Goal: Book appointment/travel/reservation

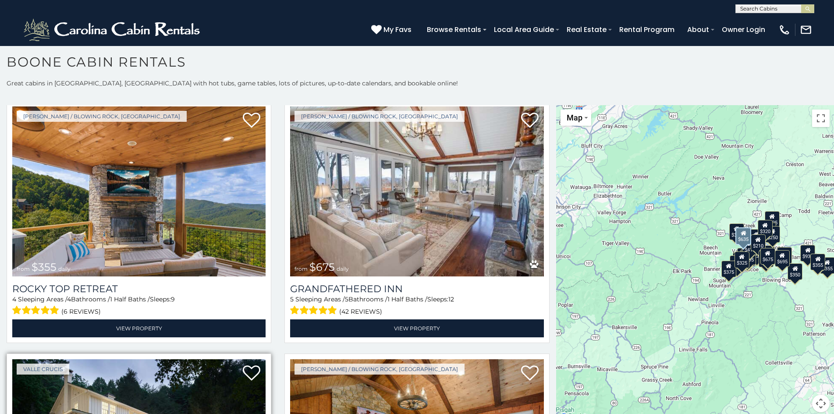
scroll to position [9, 0]
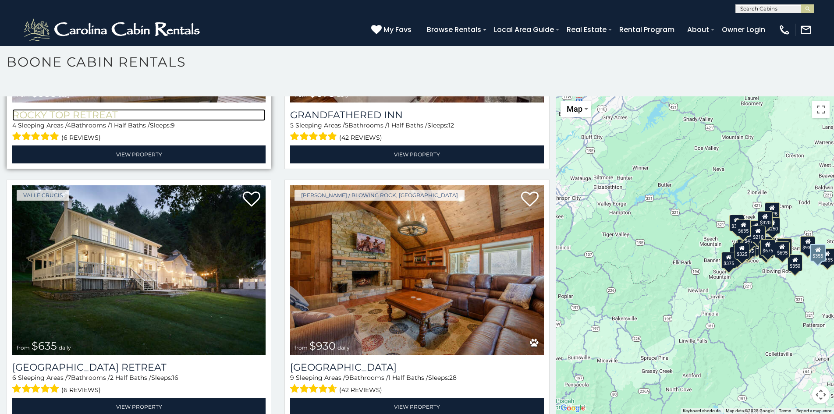
click at [14, 109] on h3 "Rocky Top Retreat" at bounding box center [138, 115] width 253 height 12
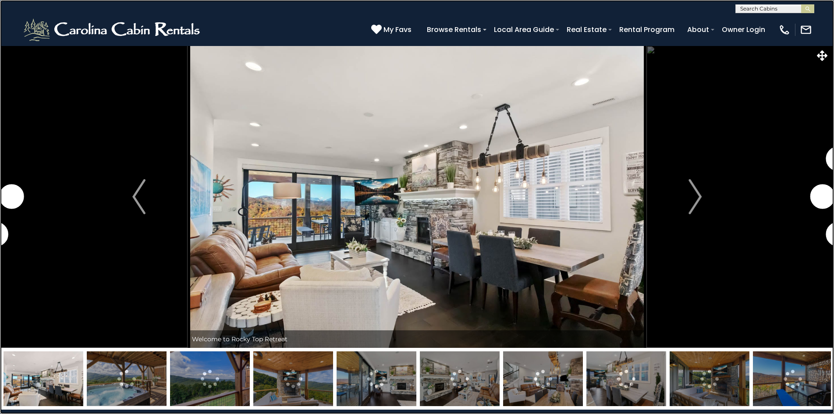
click at [206, 50] on link at bounding box center [417, 207] width 834 height 414
